Goal: Information Seeking & Learning: Learn about a topic

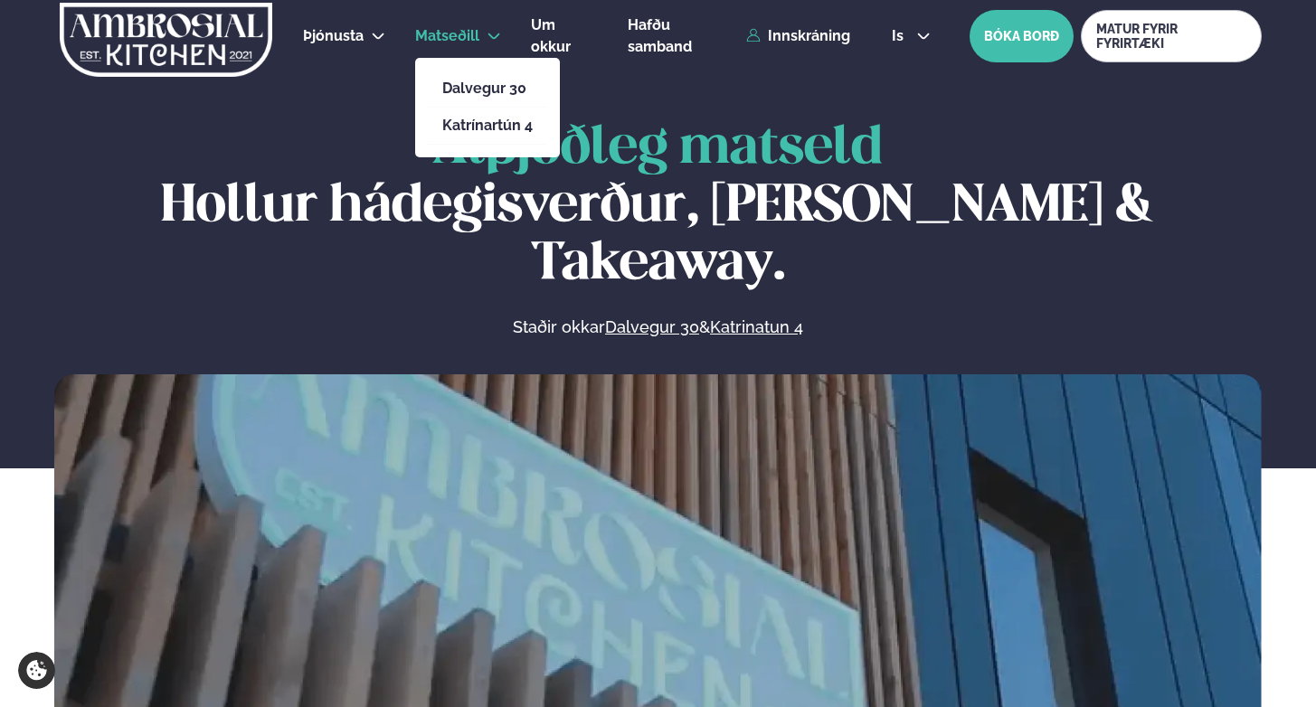
click at [459, 43] on span "Matseðill" at bounding box center [447, 35] width 64 height 17
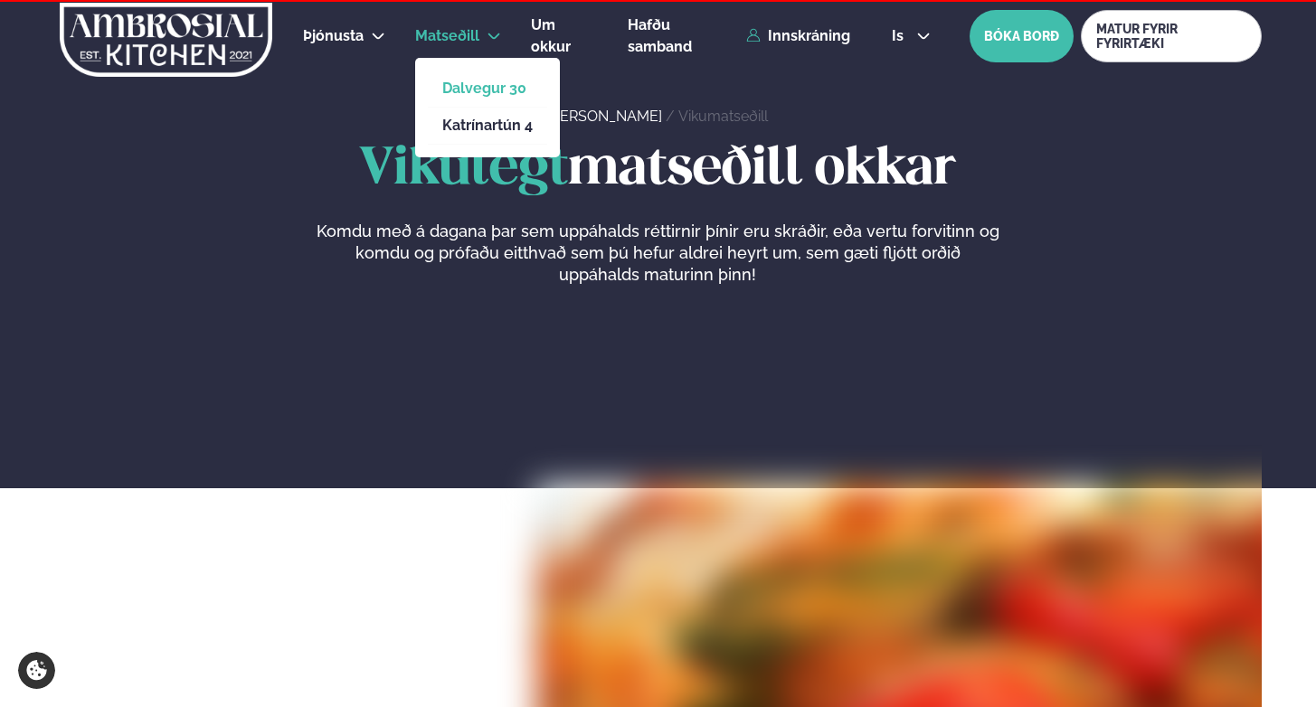
click at [468, 90] on link "Dalvegur 30" at bounding box center [487, 88] width 90 height 14
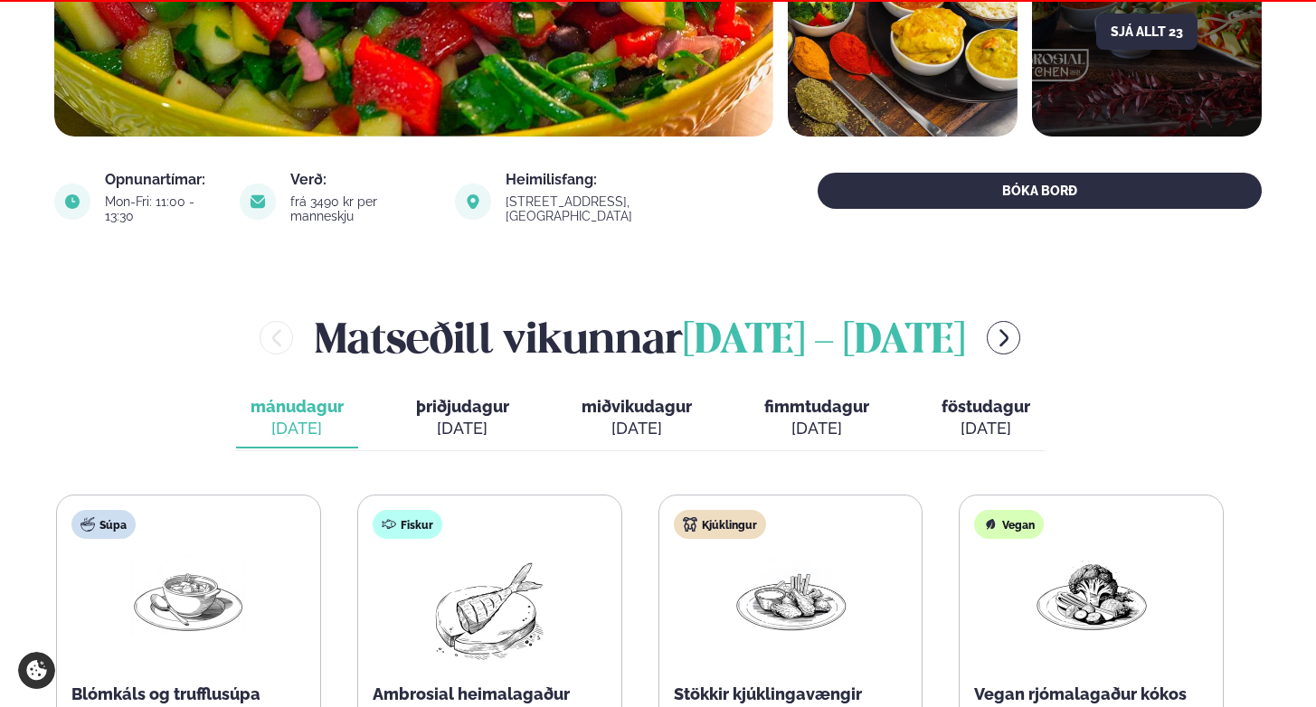
scroll to position [560, 0]
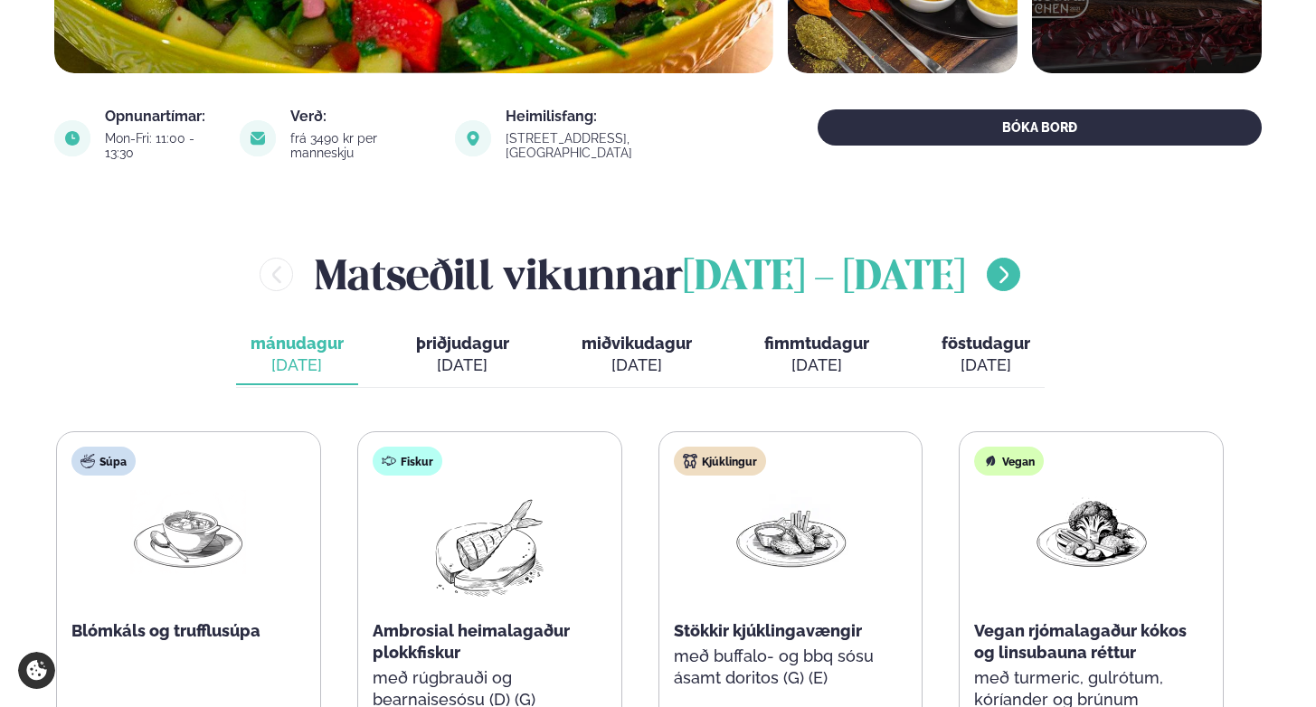
click at [993, 264] on icon "menu-btn-right" at bounding box center [1004, 275] width 22 height 22
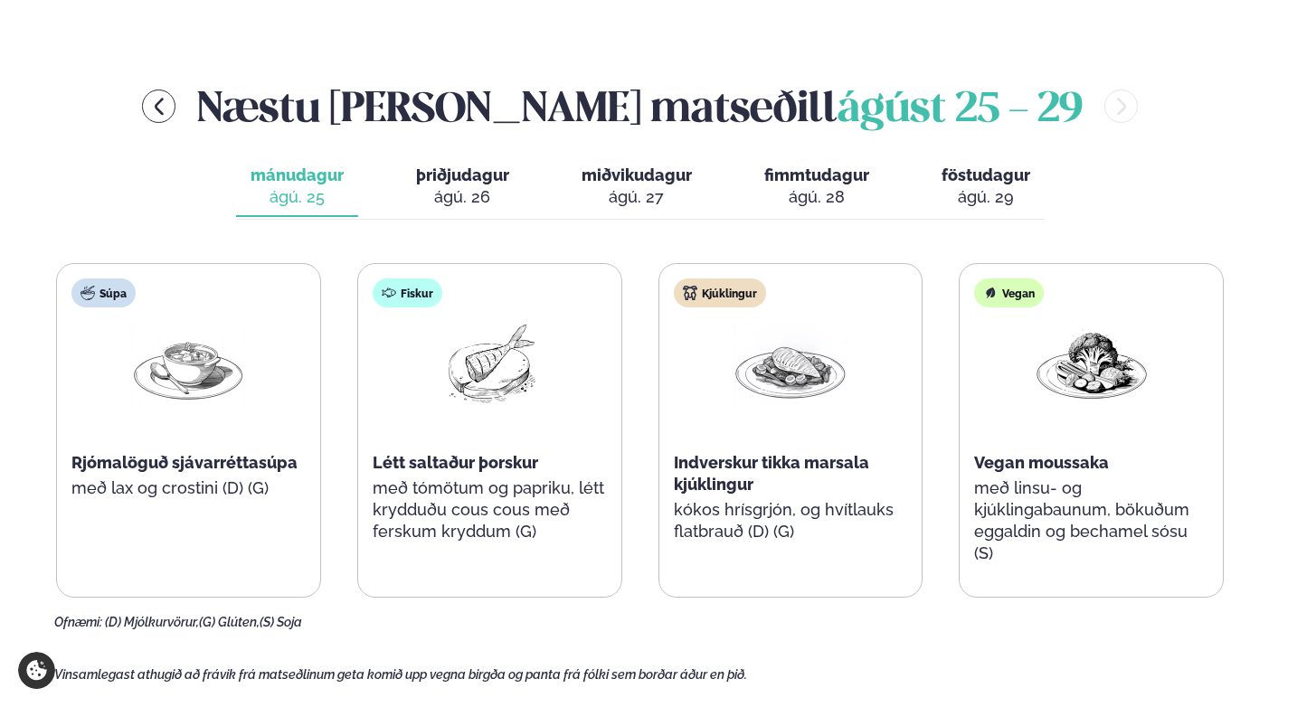
scroll to position [731, 0]
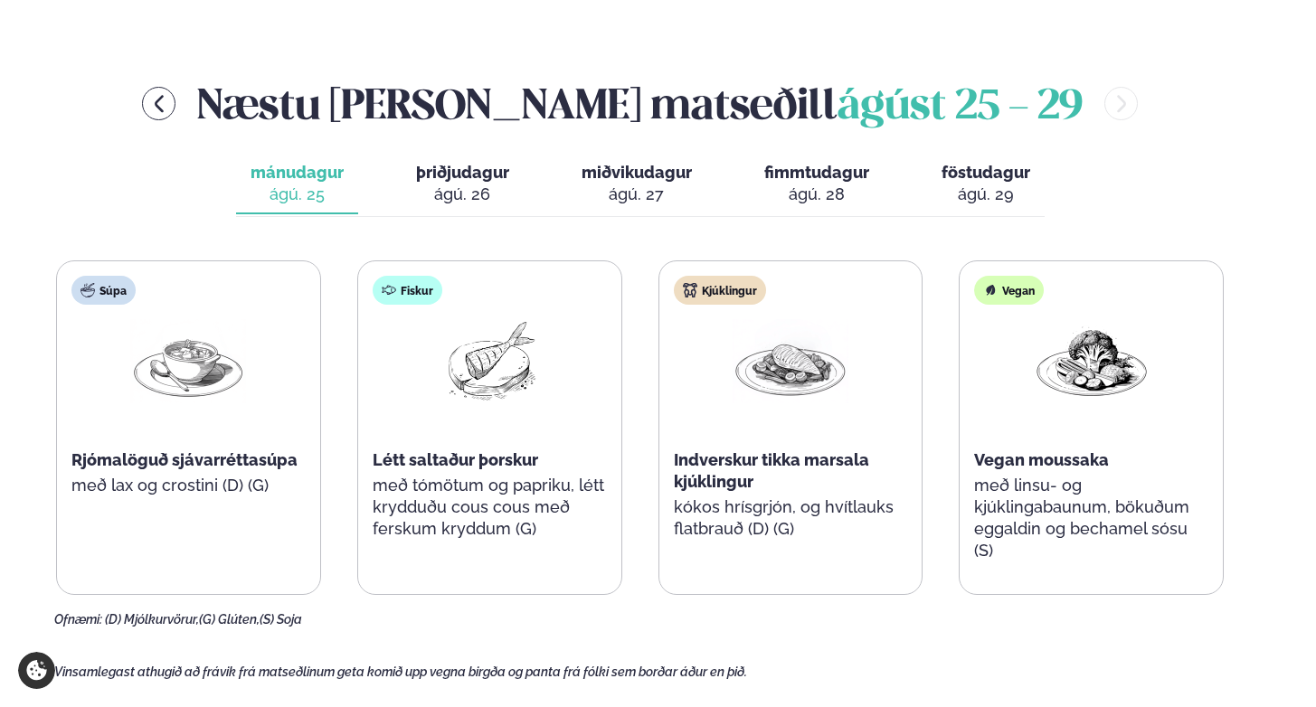
click at [456, 184] on div "ágú. 26" at bounding box center [462, 195] width 93 height 22
